Goal: Communication & Community: Answer question/provide support

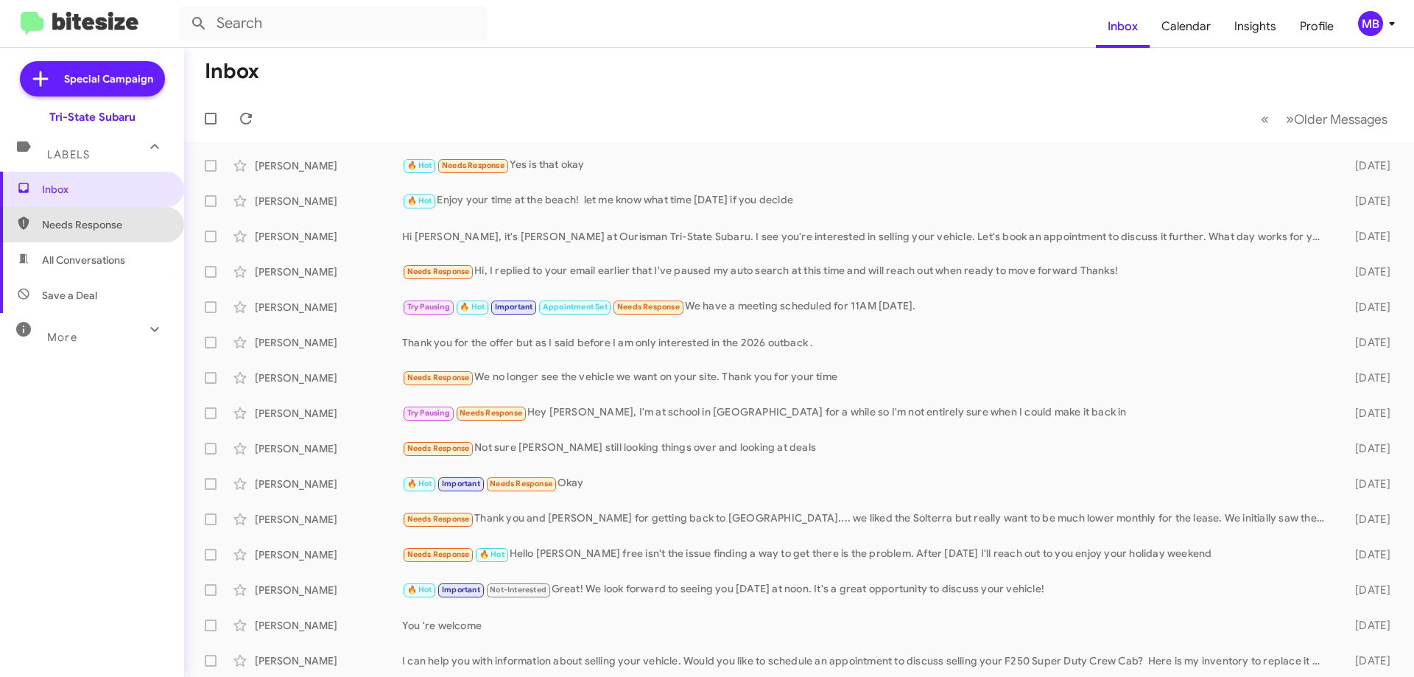
click at [127, 220] on span "Needs Response" at bounding box center [104, 224] width 125 height 15
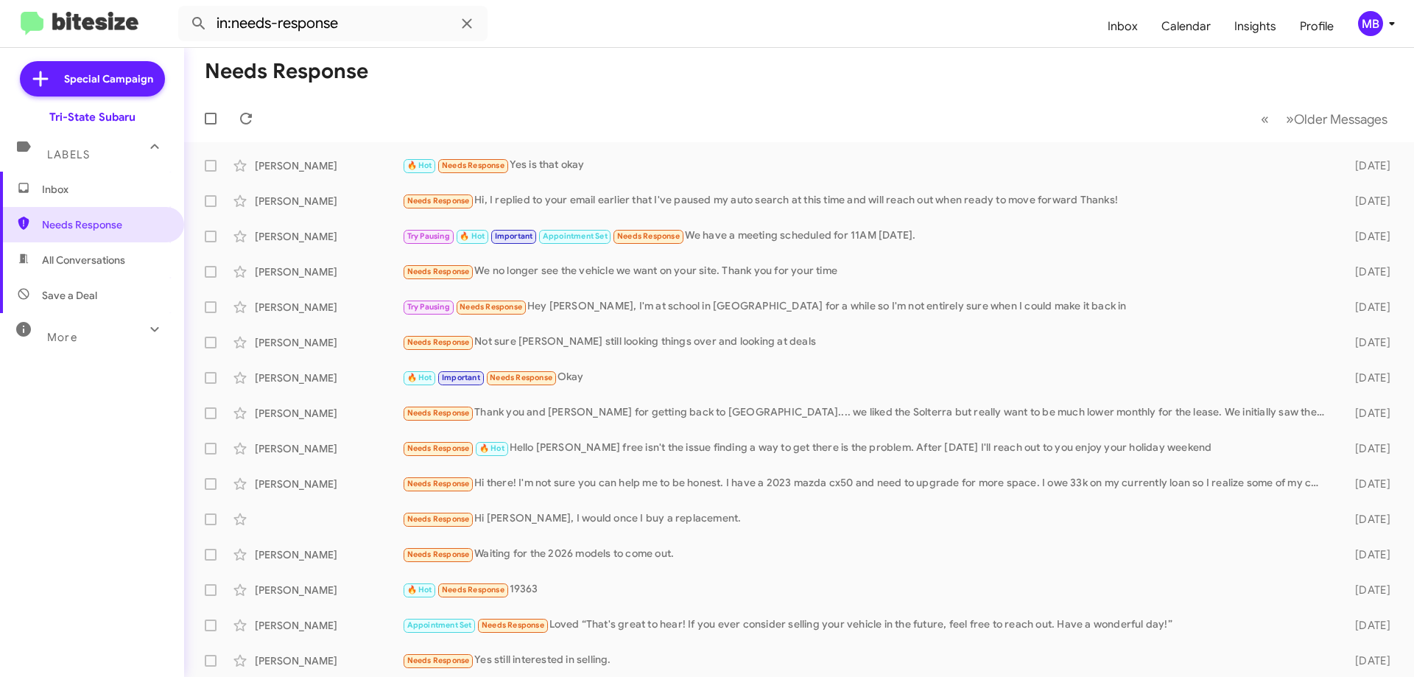
click at [118, 261] on span "All Conversations" at bounding box center [83, 260] width 83 height 15
type input "in:all-conversations"
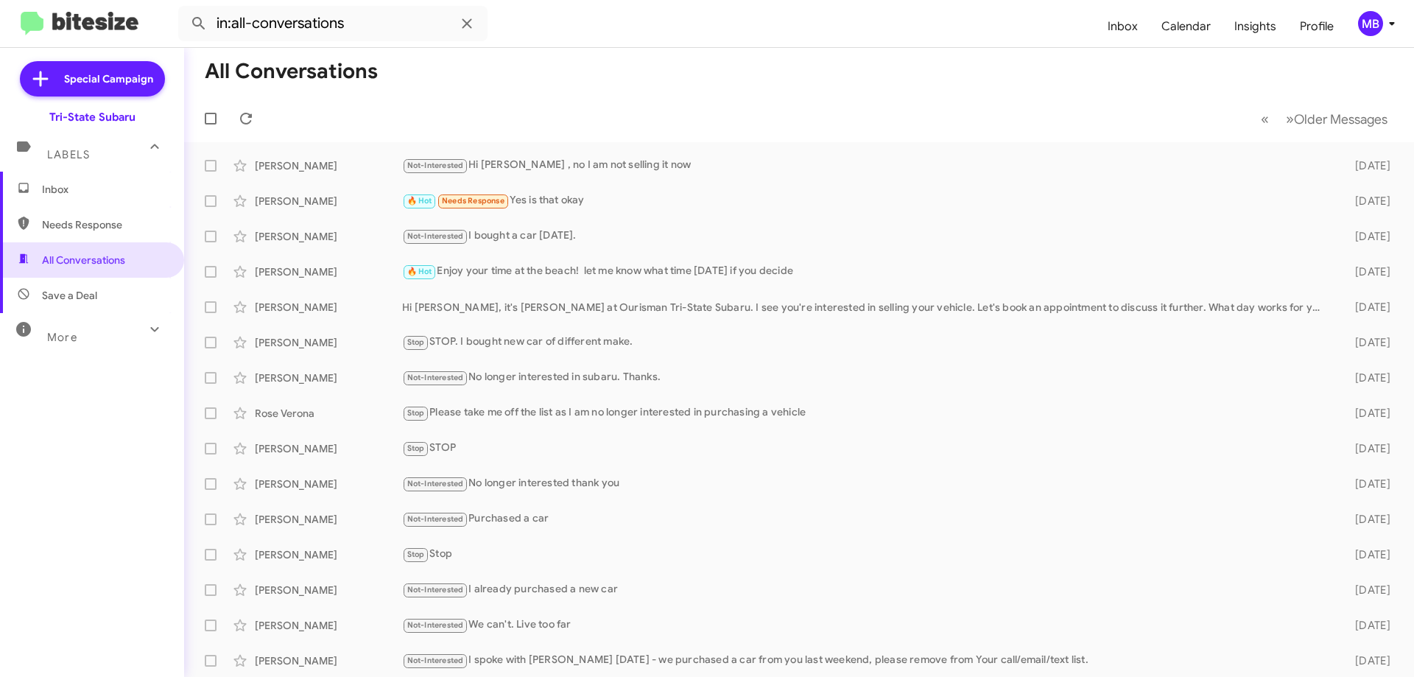
click at [115, 191] on span "Inbox" at bounding box center [104, 189] width 125 height 15
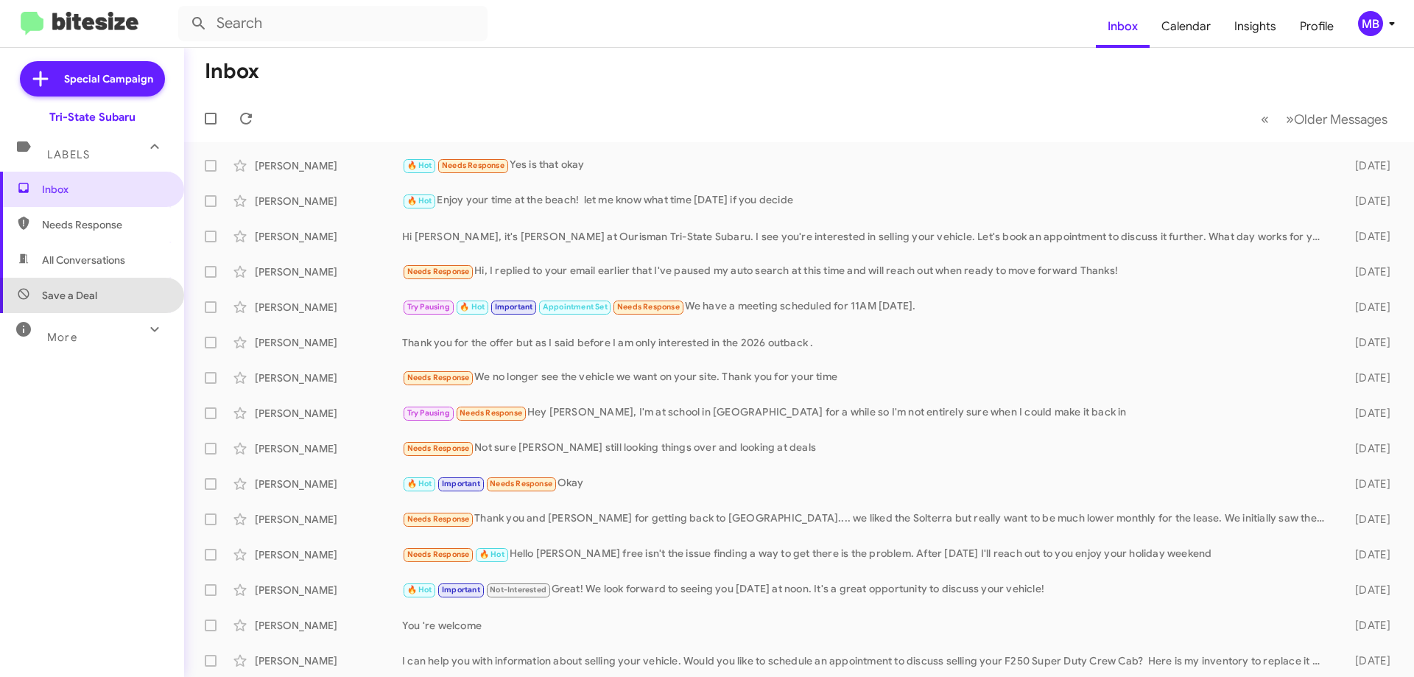
click at [117, 292] on span "Save a Deal" at bounding box center [92, 295] width 184 height 35
type input "in:not-interested"
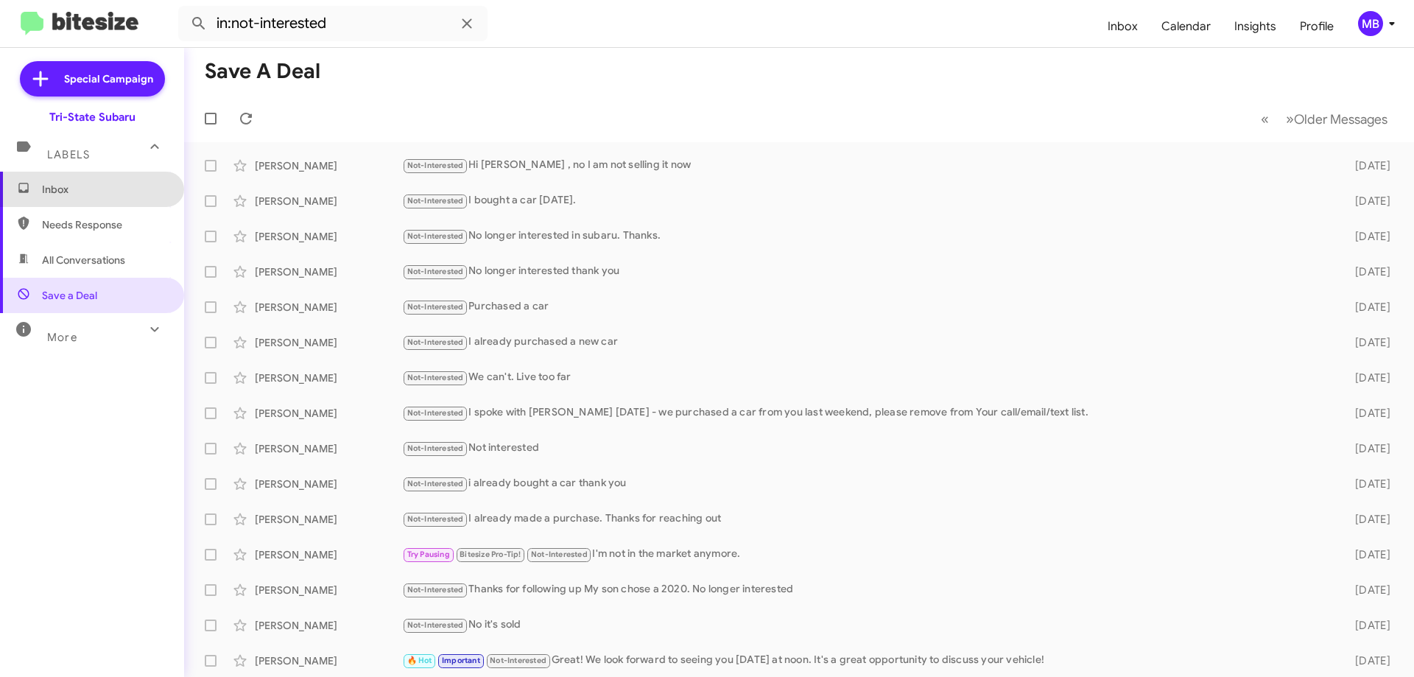
click at [116, 199] on span "Inbox" at bounding box center [92, 189] width 184 height 35
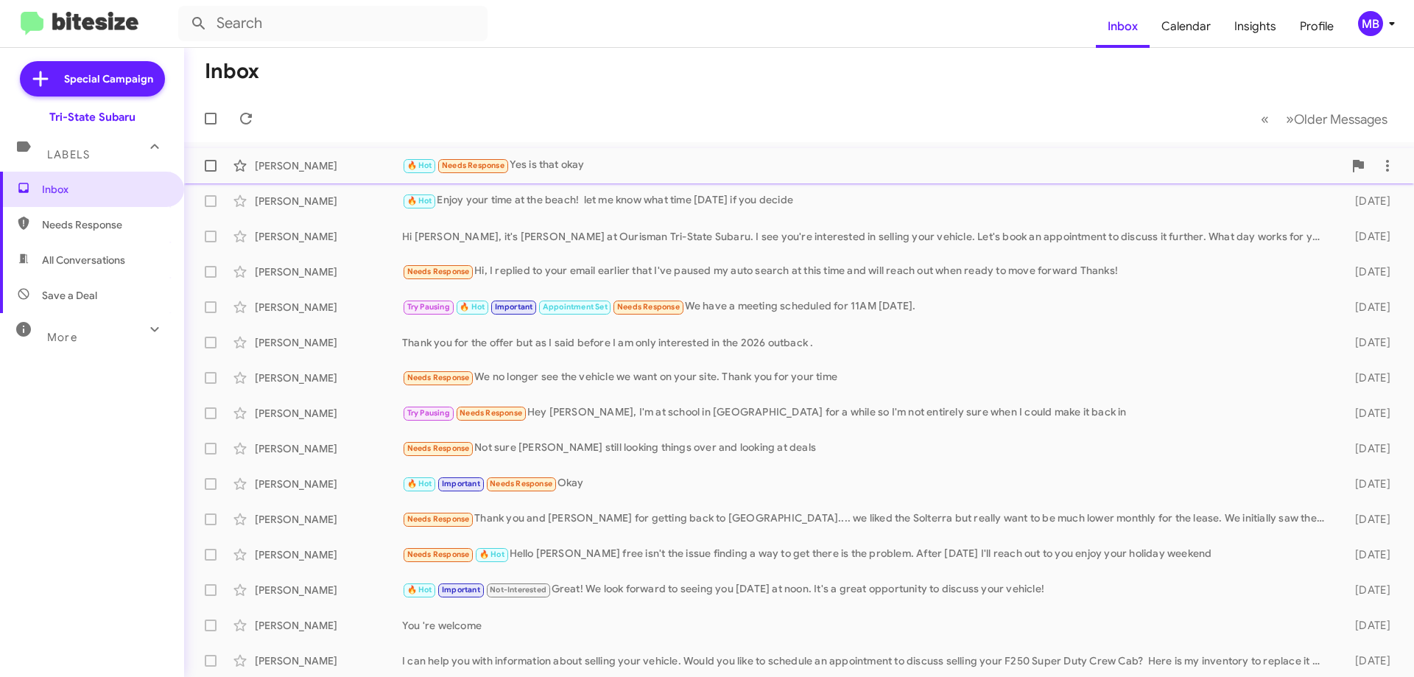
click at [306, 167] on div "[PERSON_NAME]" at bounding box center [328, 165] width 147 height 15
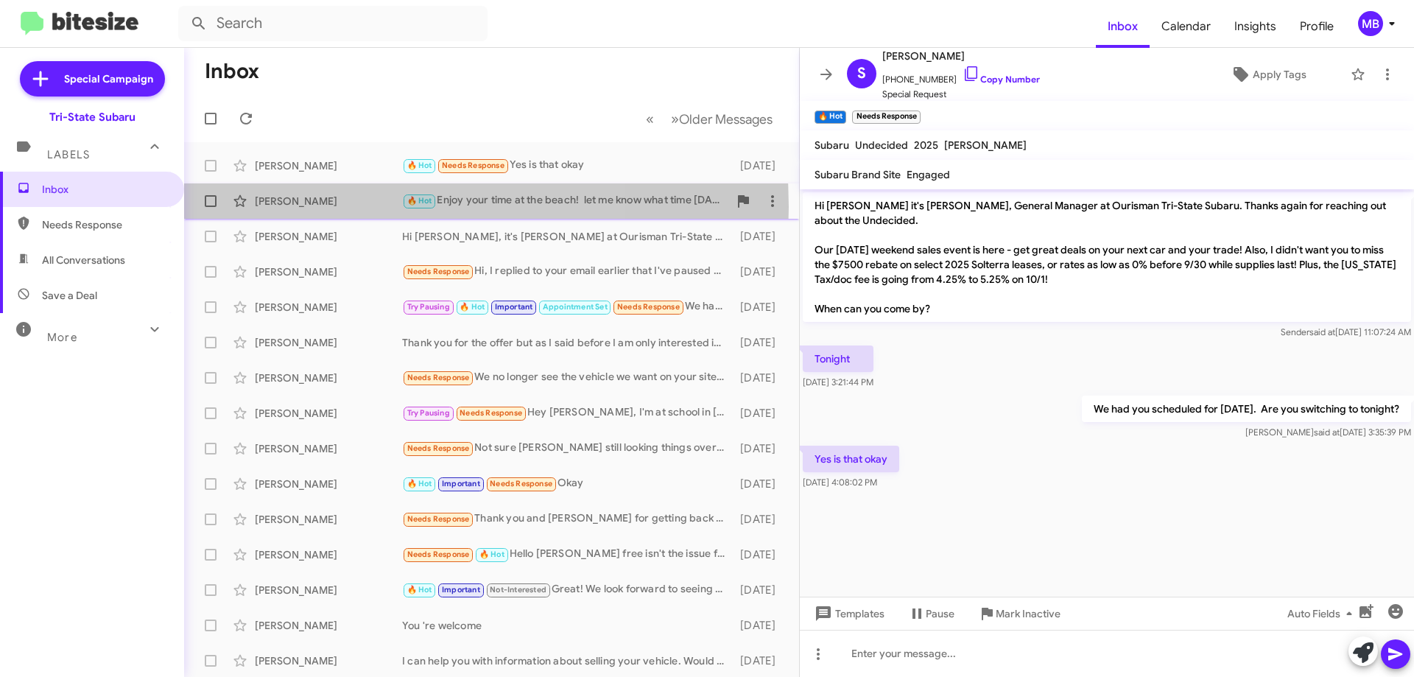
click at [332, 207] on div "[PERSON_NAME]" at bounding box center [328, 201] width 147 height 15
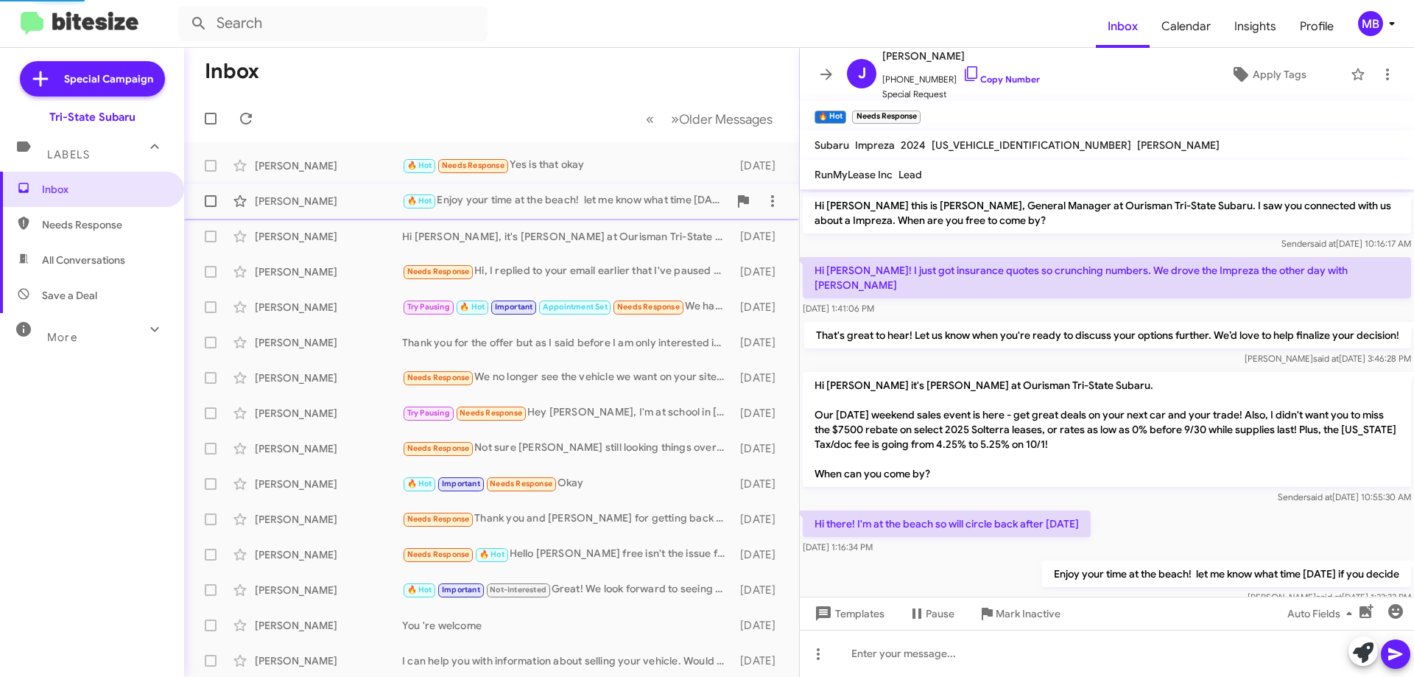
scroll to position [33, 0]
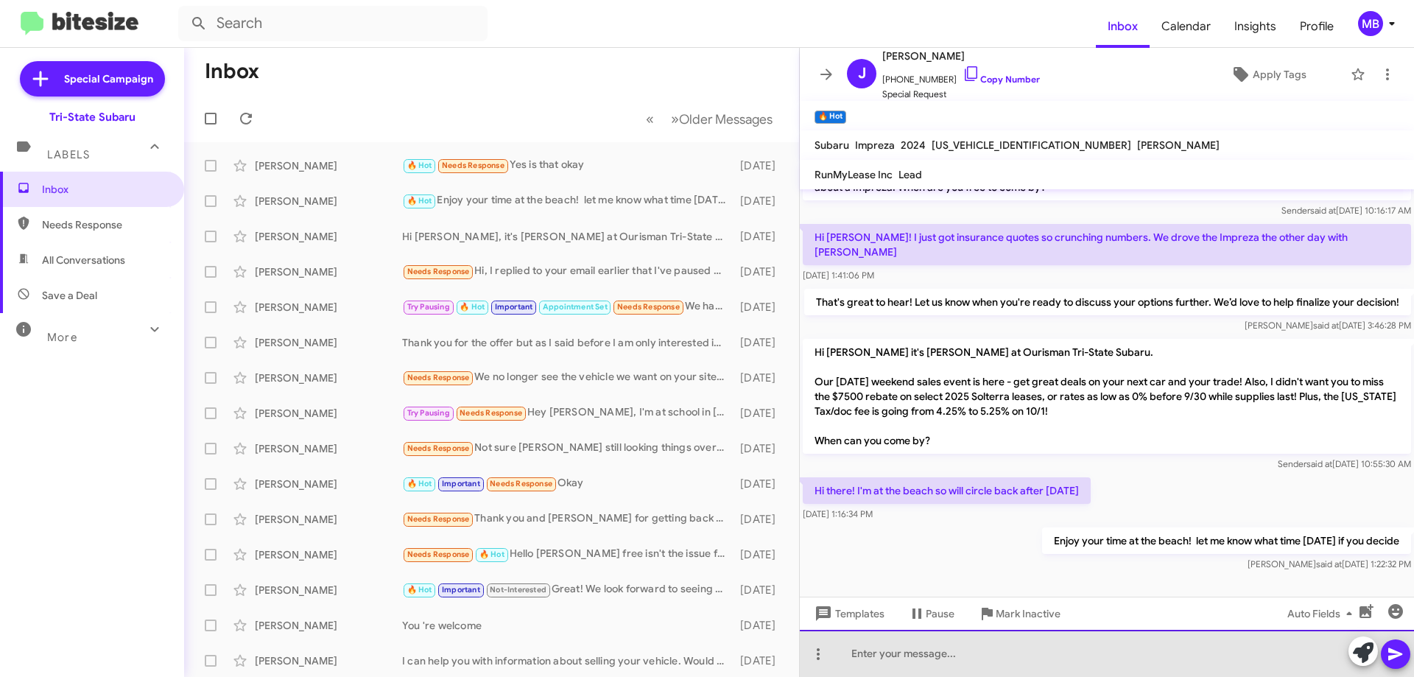
click at [1130, 664] on div at bounding box center [1107, 653] width 614 height 47
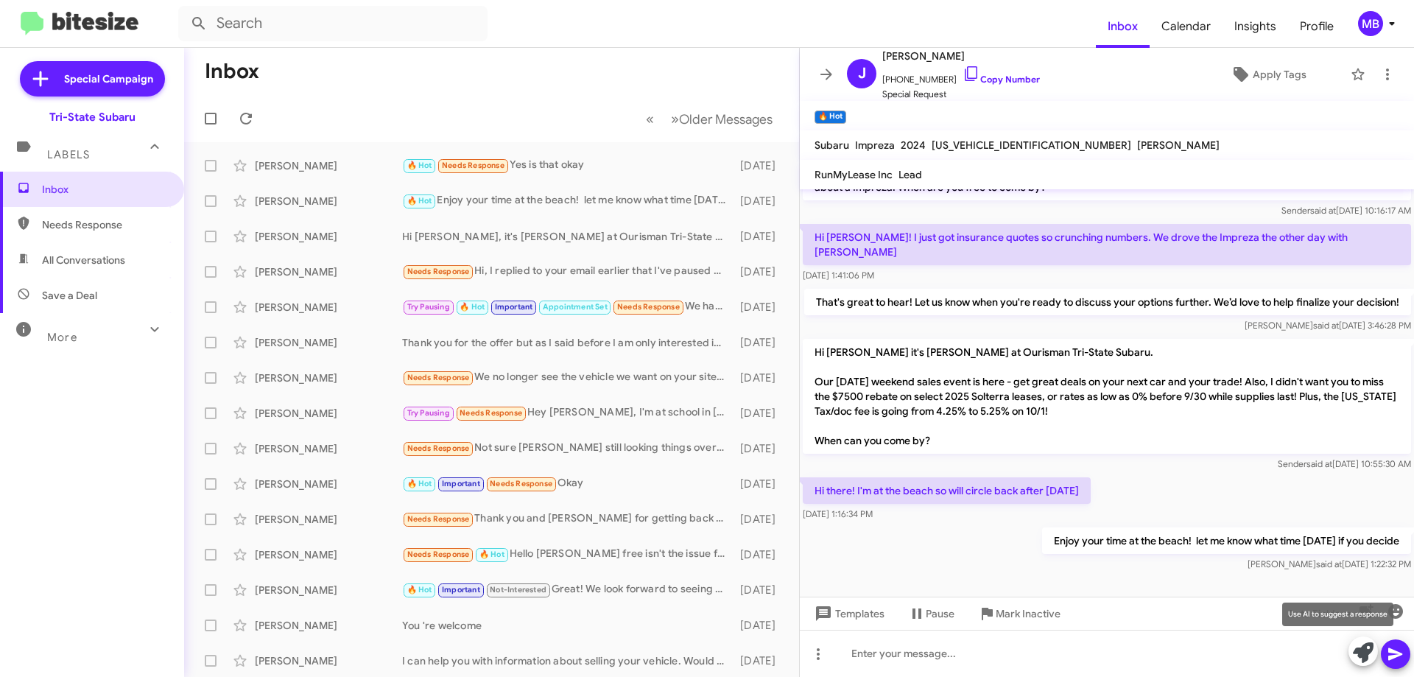
click at [1365, 656] on icon at bounding box center [1363, 652] width 21 height 21
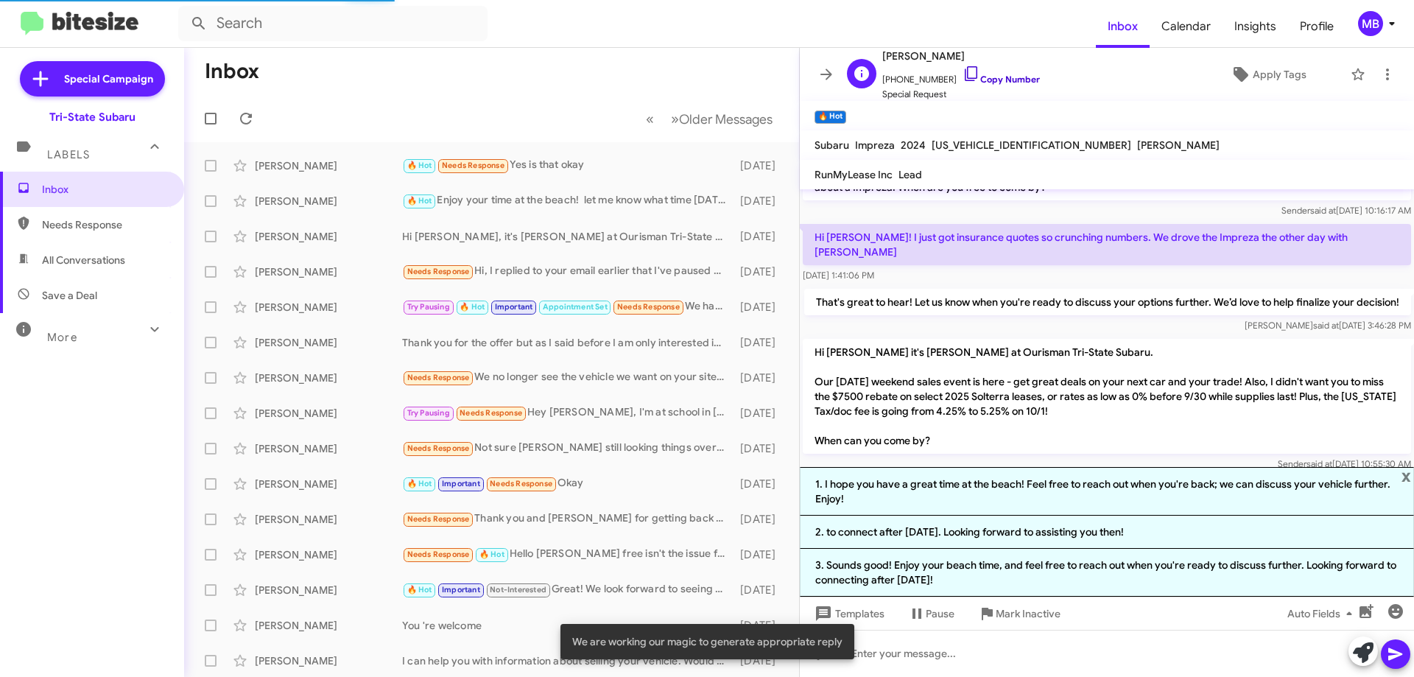
click at [1010, 82] on link "Copy Number" at bounding box center [1000, 79] width 77 height 11
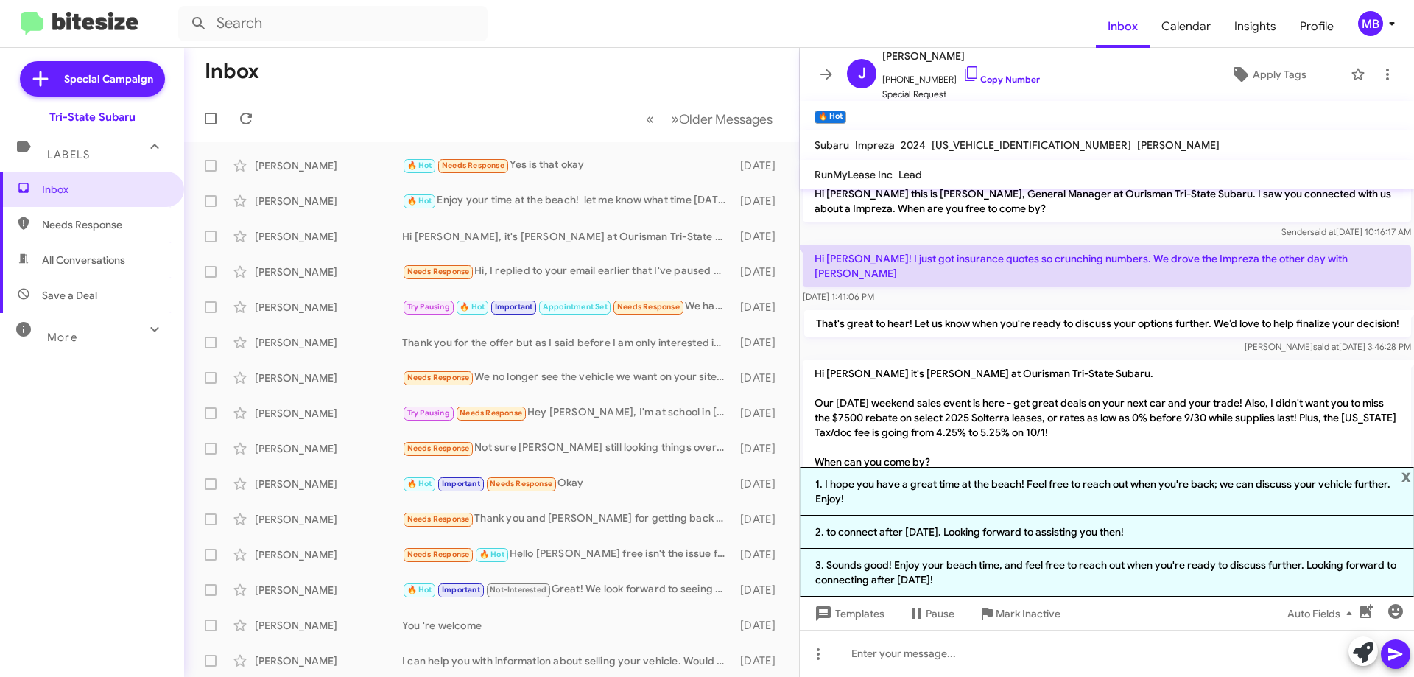
scroll to position [0, 0]
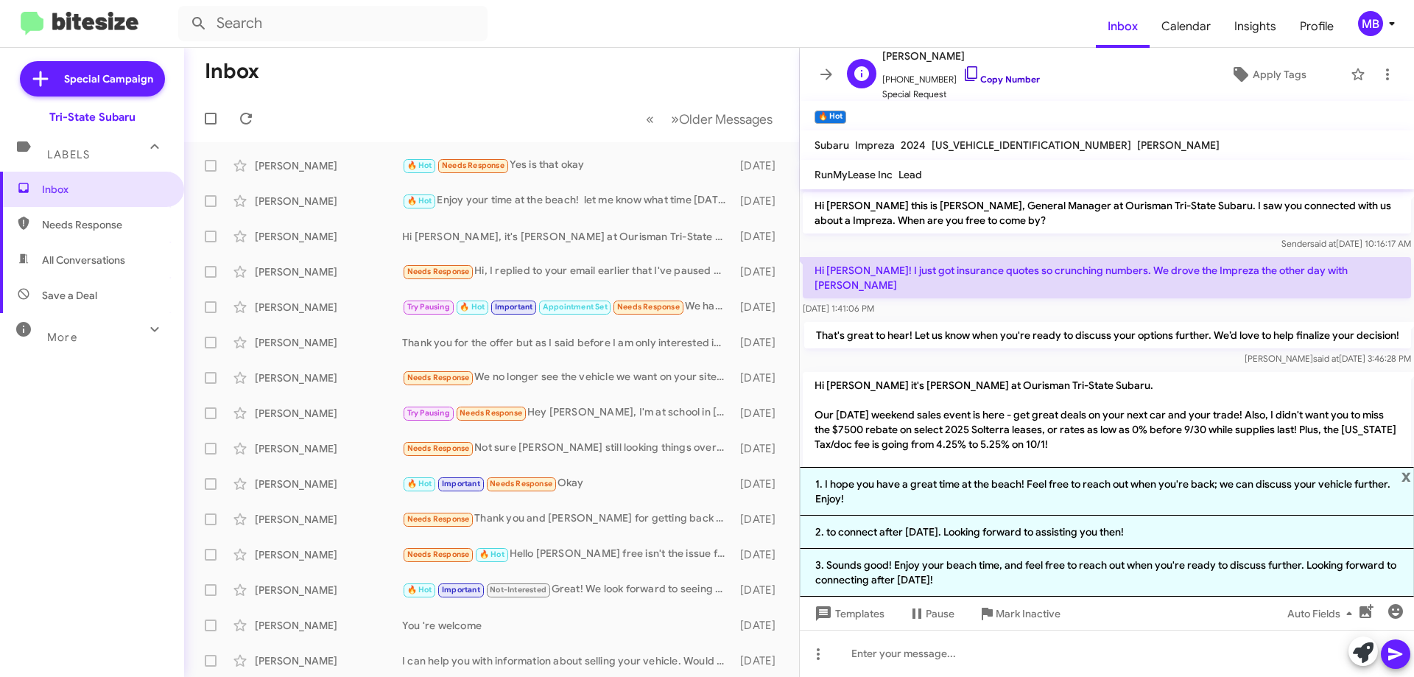
click at [1014, 77] on link "Copy Number" at bounding box center [1000, 79] width 77 height 11
click at [1171, 492] on li "1. I hope you have a great time at the beach! Feel free to reach out when you'r…" at bounding box center [1107, 491] width 614 height 49
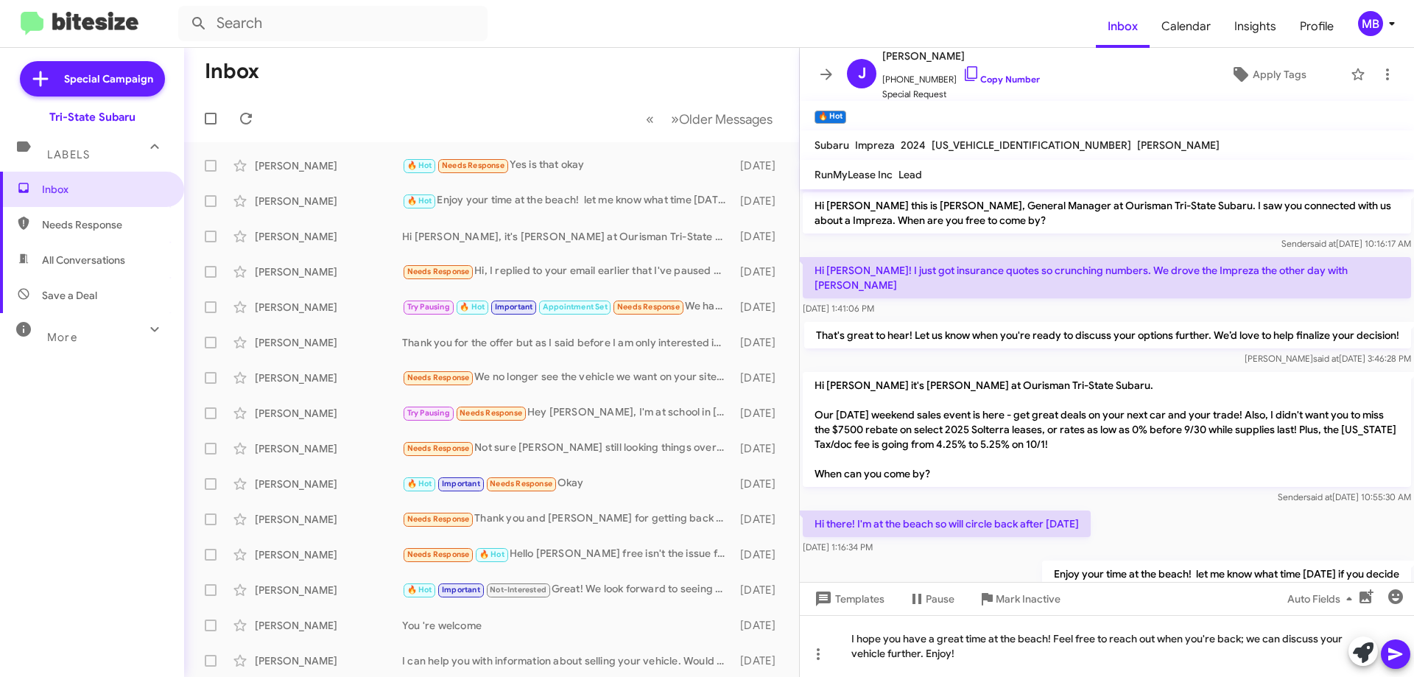
click at [1402, 660] on icon at bounding box center [1395, 654] width 18 height 18
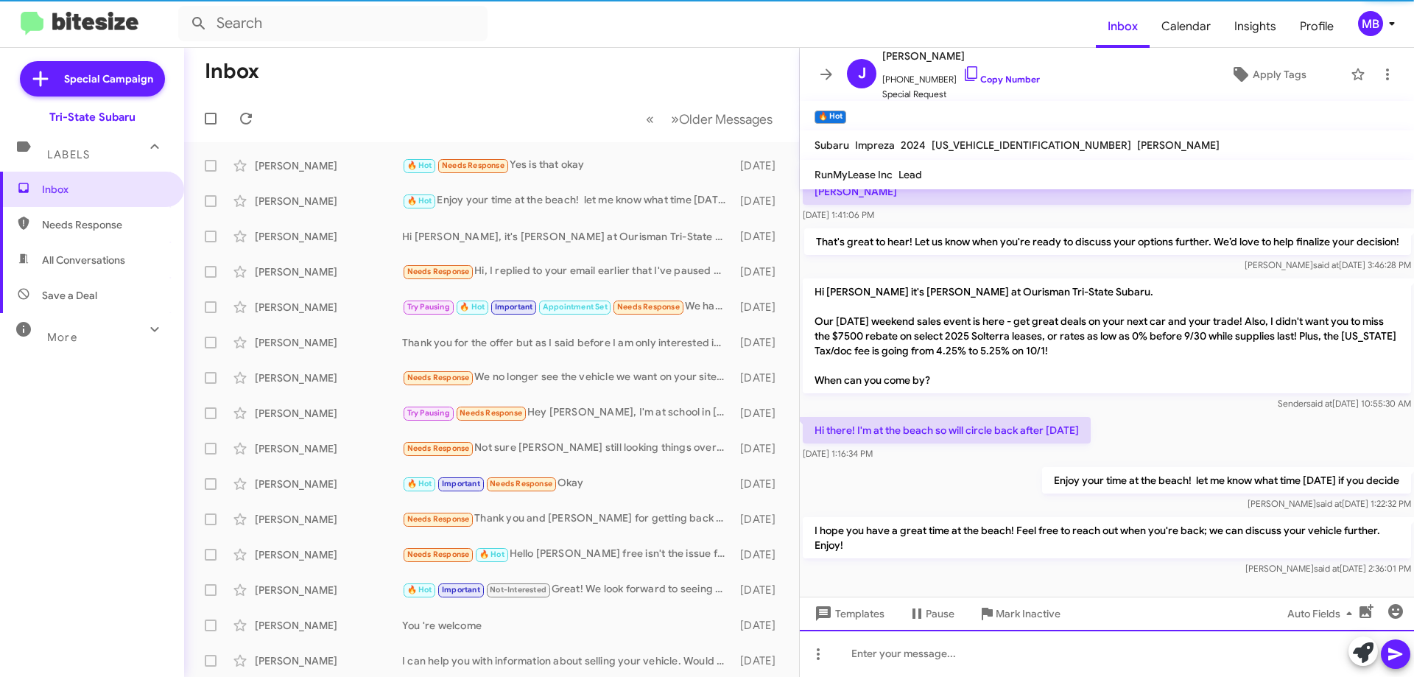
scroll to position [102, 0]
